Goal: Information Seeking & Learning: Compare options

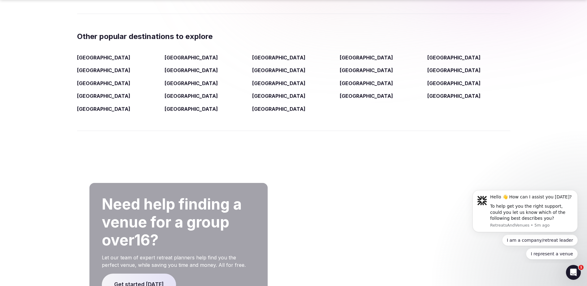
scroll to position [1008, 0]
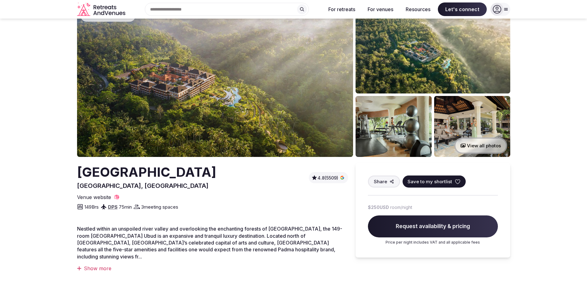
scroll to position [62, 0]
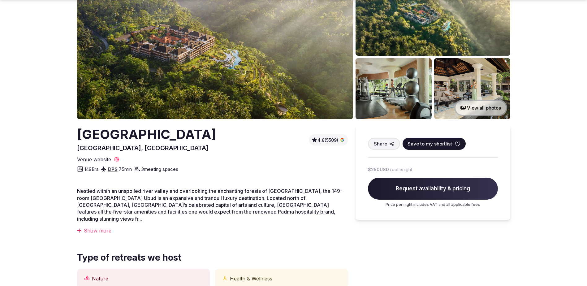
click at [101, 227] on div "Show more" at bounding box center [212, 230] width 271 height 7
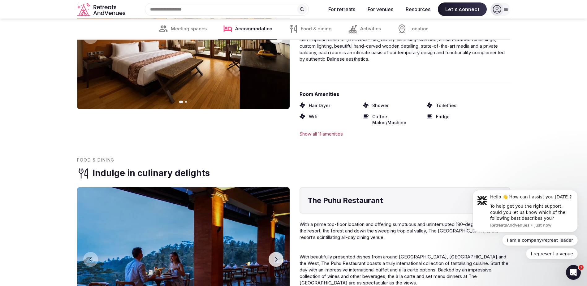
scroll to position [898, 0]
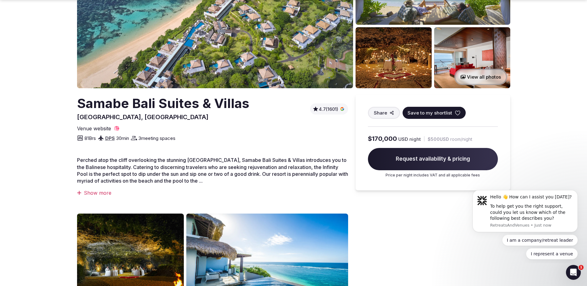
click at [98, 193] on div "Show more" at bounding box center [212, 193] width 271 height 7
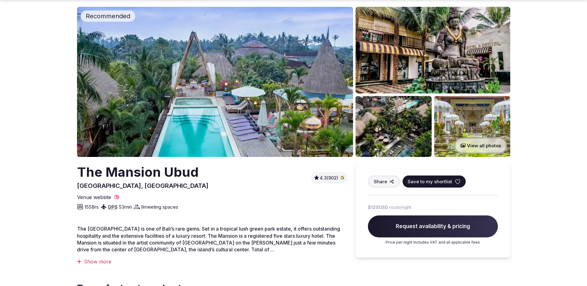
scroll to position [62, 0]
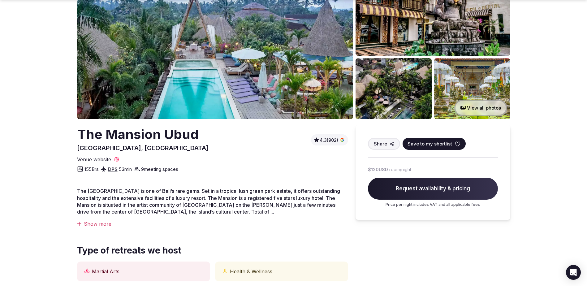
click at [95, 223] on div "Show more" at bounding box center [212, 223] width 271 height 7
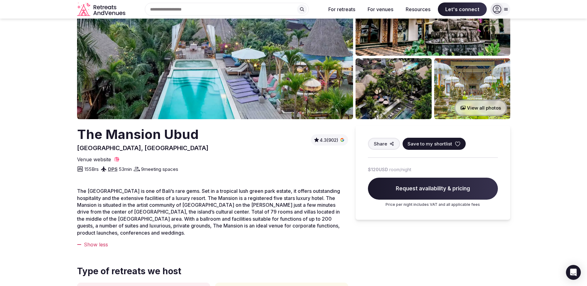
scroll to position [31, 0]
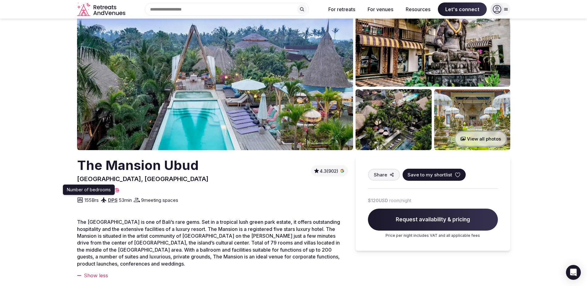
drag, startPoint x: 94, startPoint y: 193, endPoint x: 230, endPoint y: 175, distance: 137.8
click at [230, 175] on div "The Mansion Ubud Bali, Indonesia 4.3 (902)" at bounding box center [212, 169] width 271 height 27
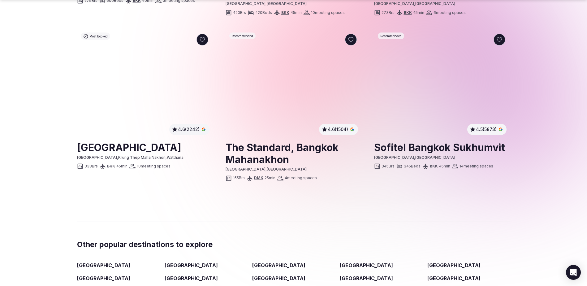
scroll to position [836, 0]
